Goal: Transaction & Acquisition: Purchase product/service

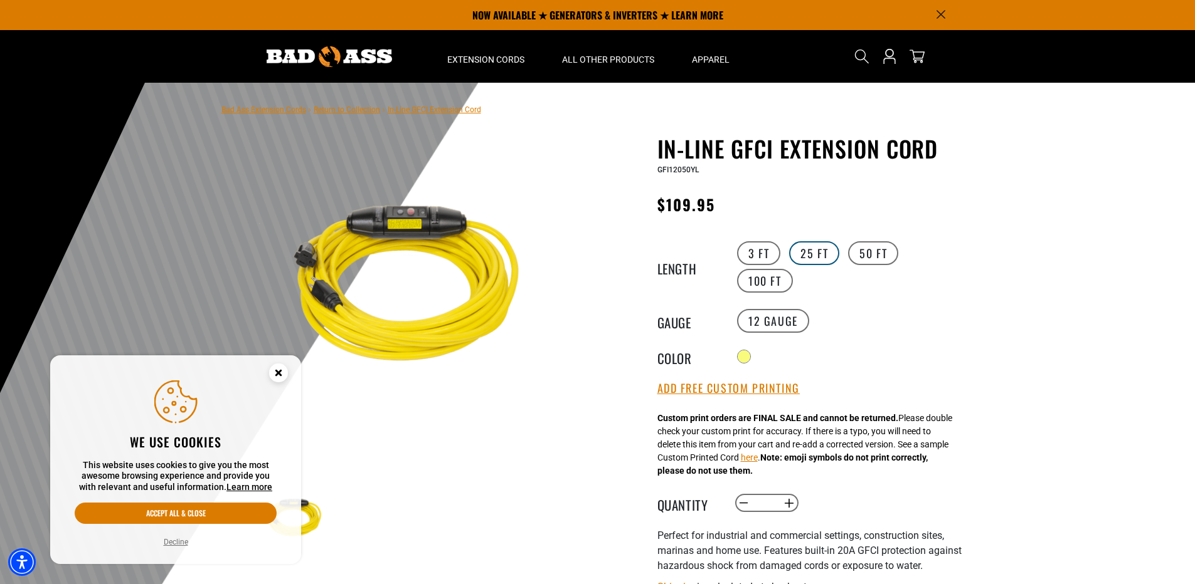
click at [818, 255] on label "25 FT" at bounding box center [814, 253] width 50 height 24
click at [684, 169] on span "GFI12025YL" at bounding box center [677, 170] width 41 height 9
copy span "GFI12025YL"
